Goal: Check status

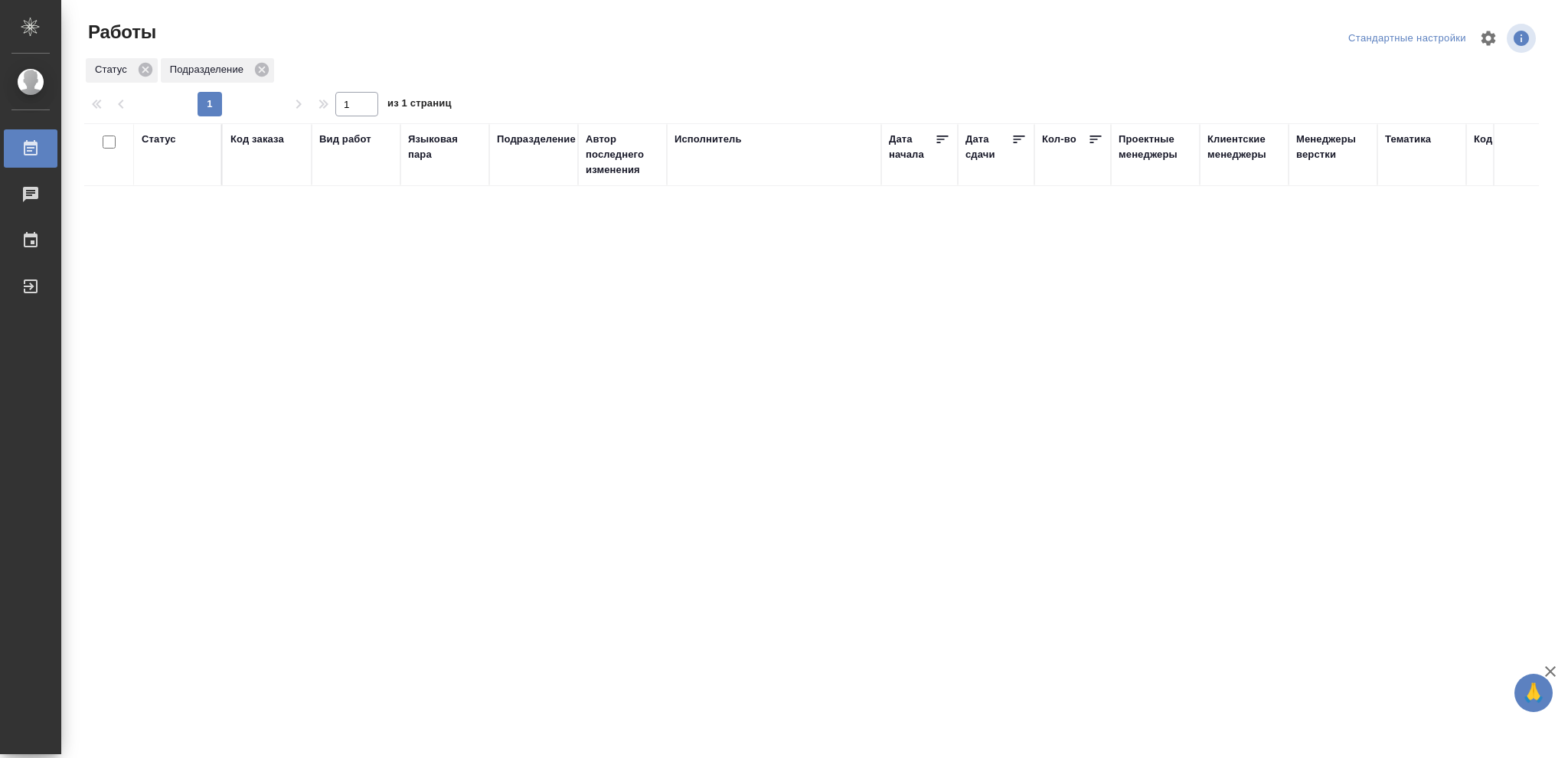
click at [162, 143] on div "Статус" at bounding box center [158, 138] width 34 height 15
click at [169, 182] on icon at bounding box center [170, 178] width 10 height 10
click at [171, 176] on icon at bounding box center [170, 174] width 6 height 6
click at [162, 142] on div "Статус" at bounding box center [158, 138] width 34 height 15
click at [169, 180] on icon at bounding box center [170, 178] width 10 height 10
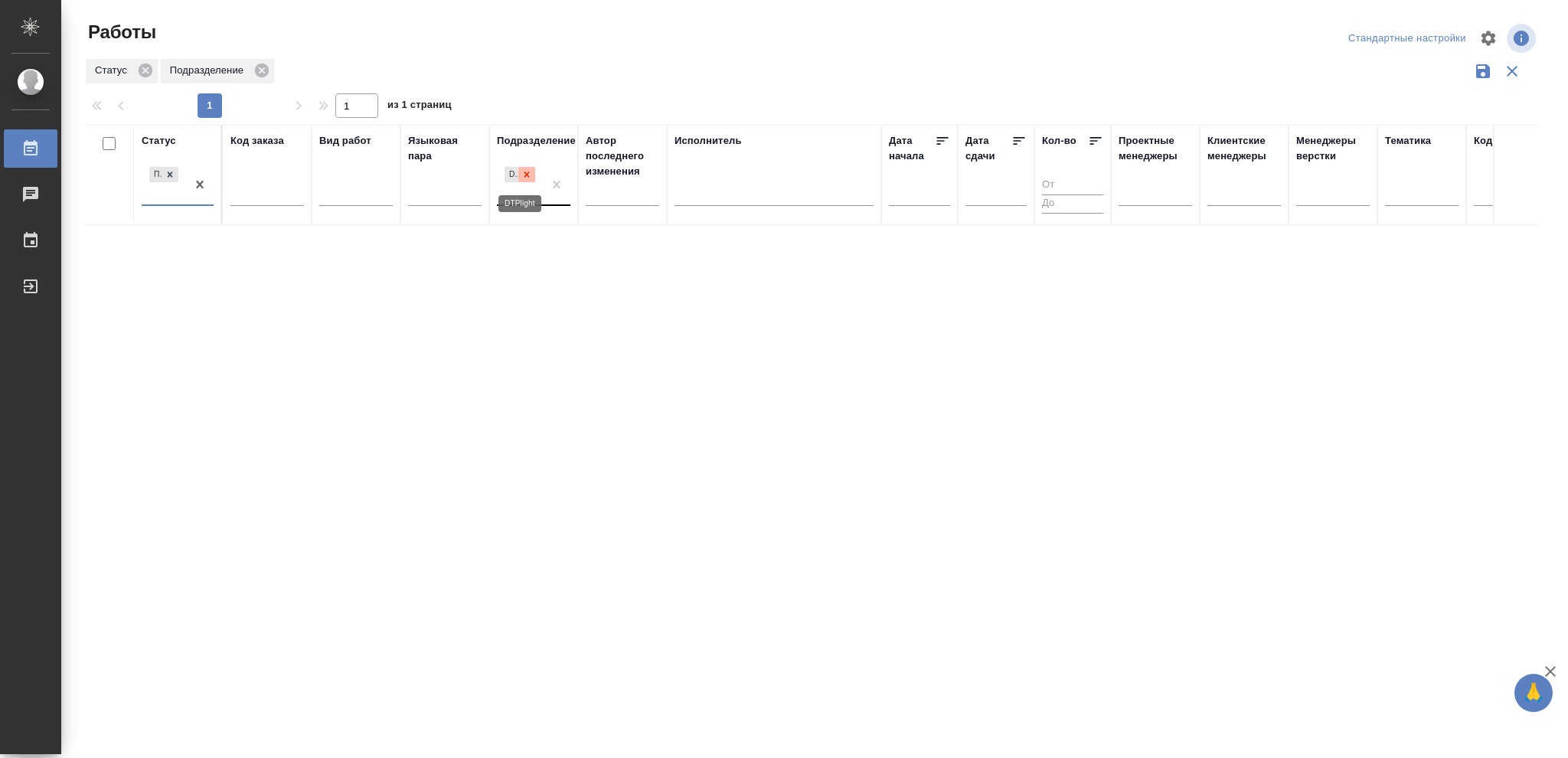
click at [524, 176] on icon at bounding box center [526, 174] width 10 height 10
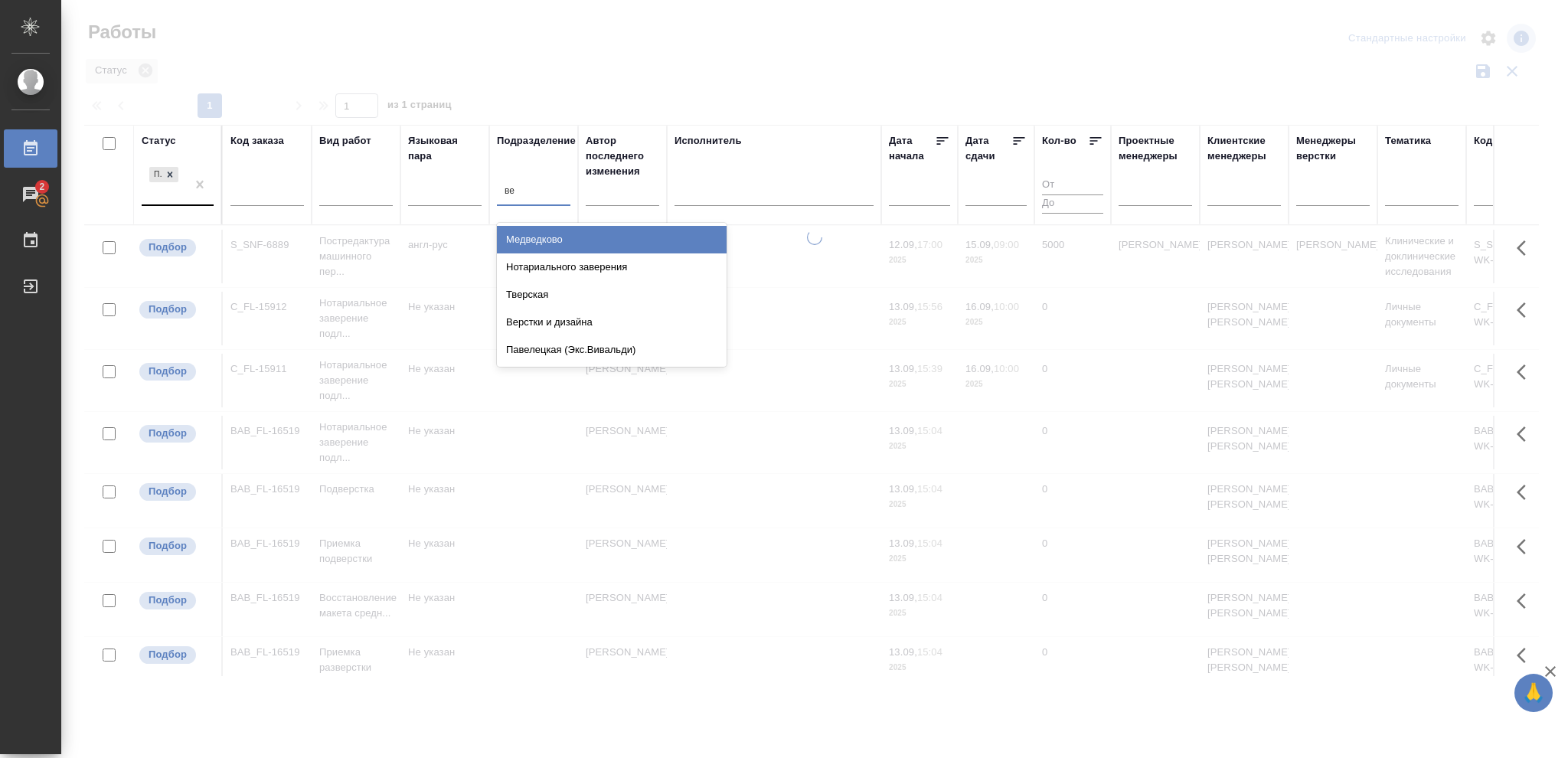
type input "вер"
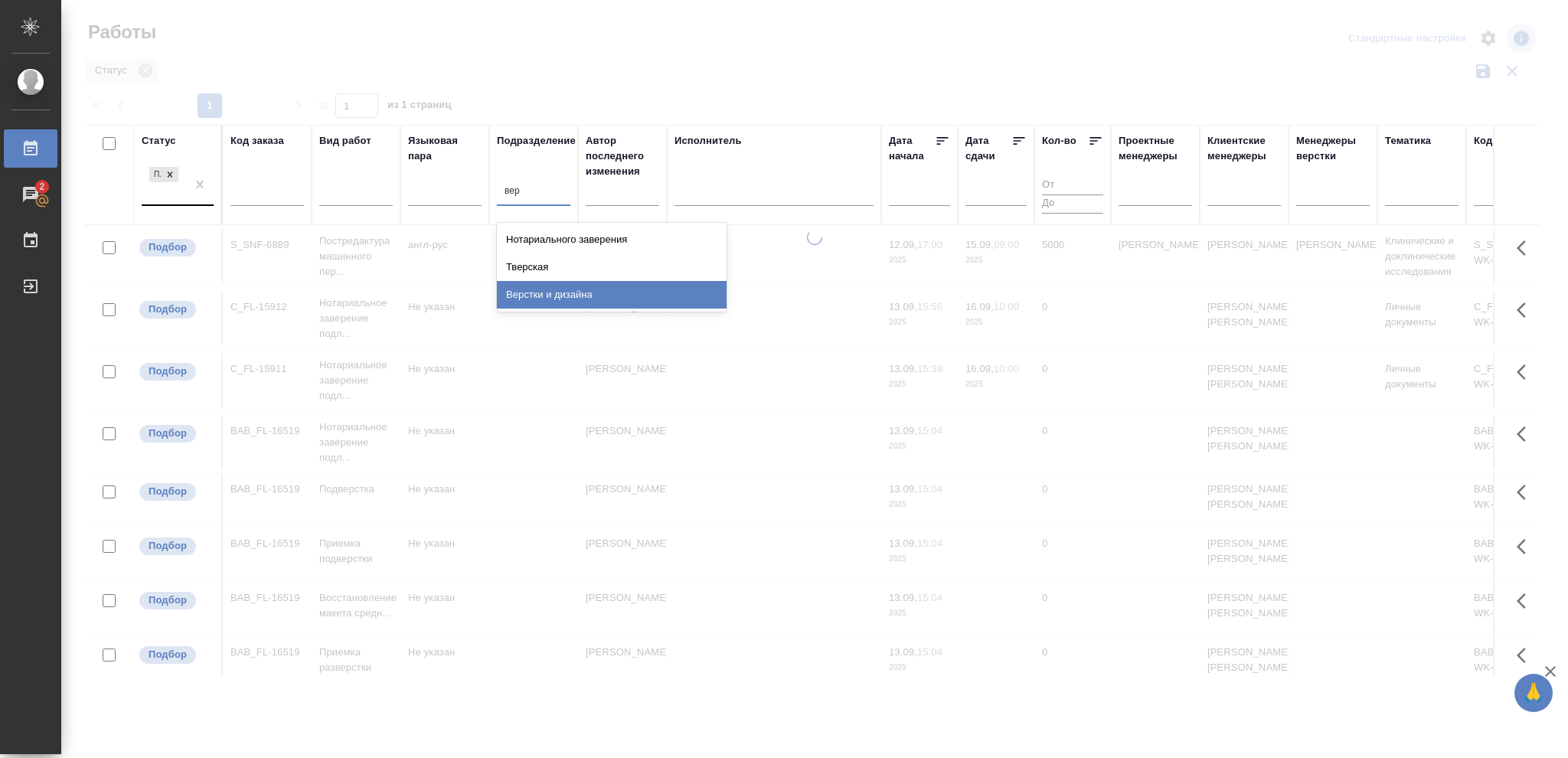
click at [574, 290] on div "Верстки и дизайна" at bounding box center [612, 295] width 230 height 27
